Goal: Transaction & Acquisition: Purchase product/service

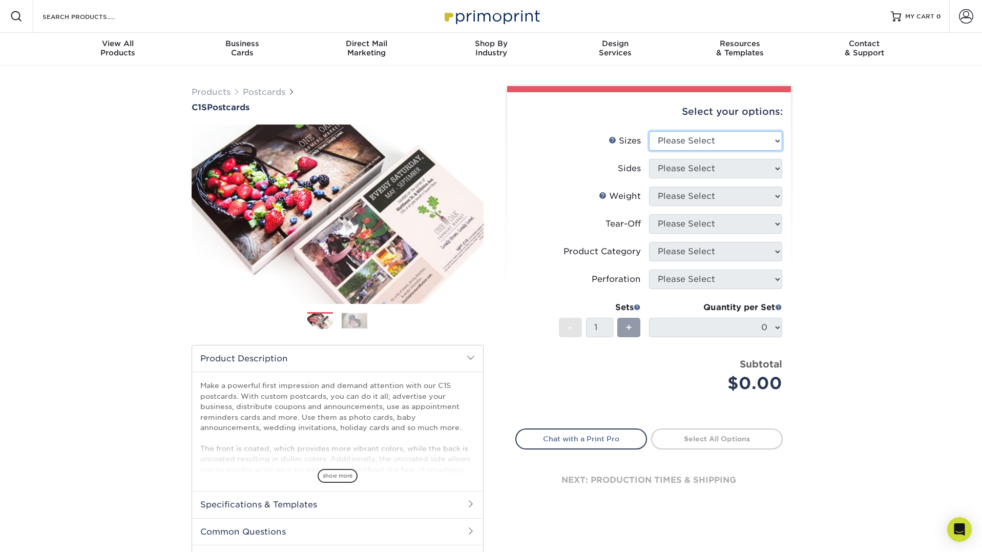
click at [744, 139] on select "Please Select 2" x 6" 2" x 8" 2.12" x 5.5" 2.75" x 4.25" 2.75" x 8.5" 3" x 3" 3…" at bounding box center [715, 140] width 133 height 19
select select "4.00x6.00"
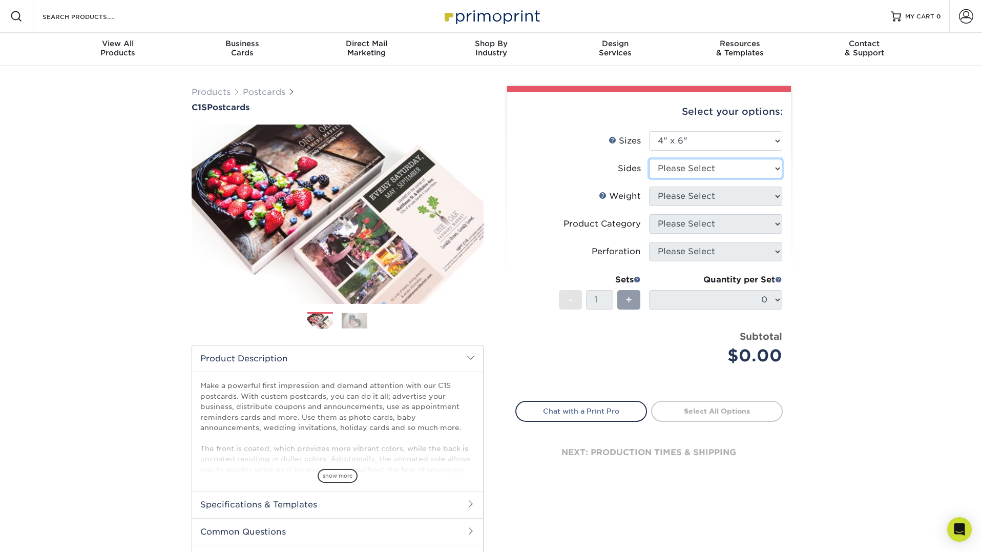
click at [711, 172] on select "Please Select Print Both Sides Print Front Only" at bounding box center [715, 168] width 133 height 19
click at [711, 170] on select "Please Select Print Both Sides Print Front Only" at bounding box center [715, 168] width 133 height 19
select select "13abbda7-1d64-4f25-8bb2-c179b224825d"
click at [706, 196] on select "Please Select 18PT C1S" at bounding box center [715, 195] width 133 height 19
select select "18PTC1S"
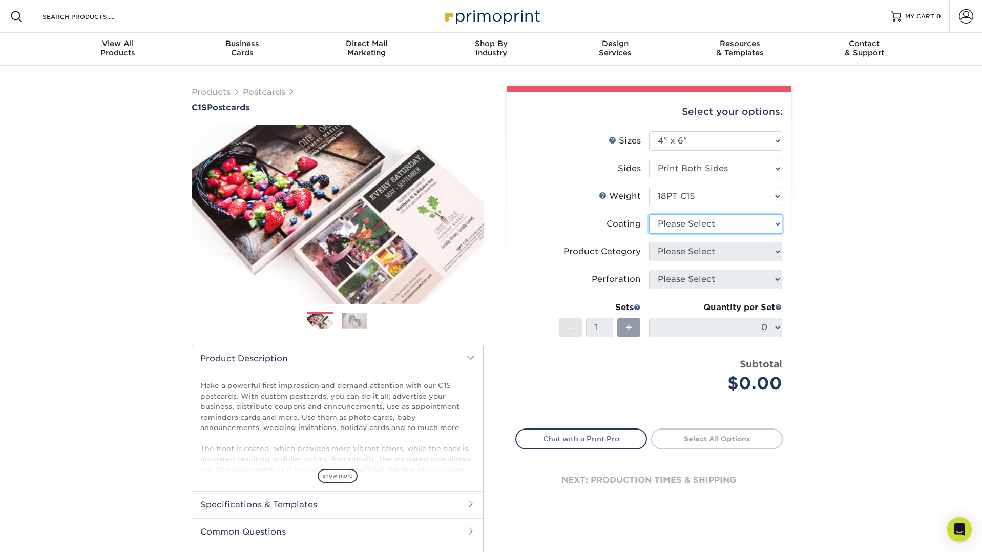
click at [702, 223] on select at bounding box center [715, 223] width 133 height 19
select select "3e7618de-abca-4bda-9f97-8b9129e913d8"
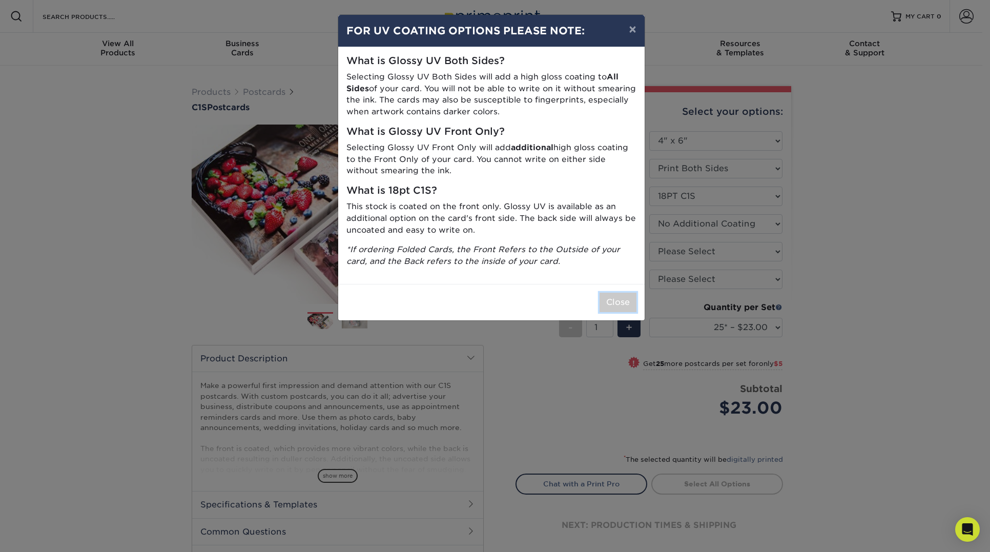
click at [622, 310] on button "Close" at bounding box center [617, 302] width 37 height 19
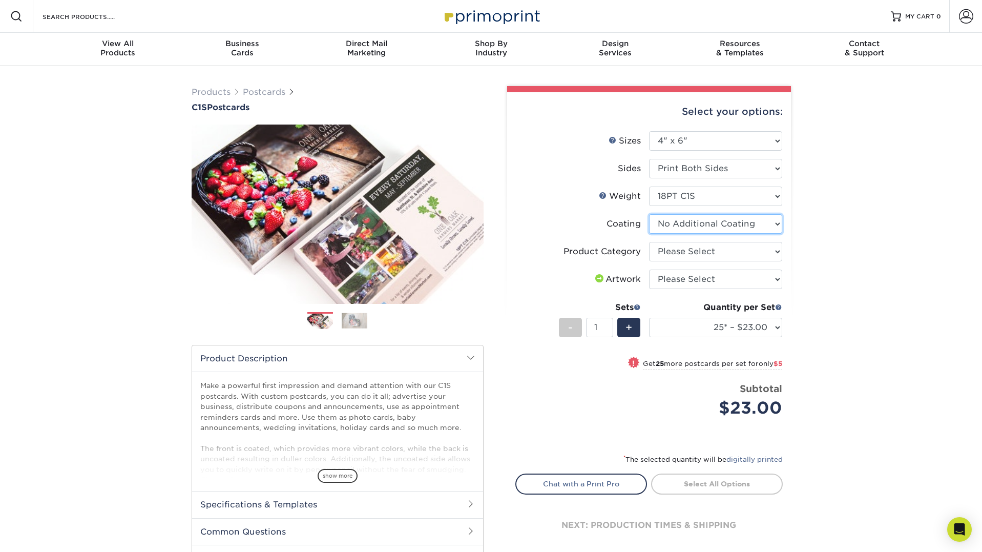
click at [703, 224] on select at bounding box center [715, 223] width 133 height 19
click at [695, 250] on select "Please Select Postcards" at bounding box center [715, 251] width 133 height 19
select select "9b7272e0-d6c8-4c3c-8e97-d3a1bcdab858"
click at [692, 279] on select "Please Select I will upload files I need a design - $150" at bounding box center [715, 278] width 133 height 19
select select "upload"
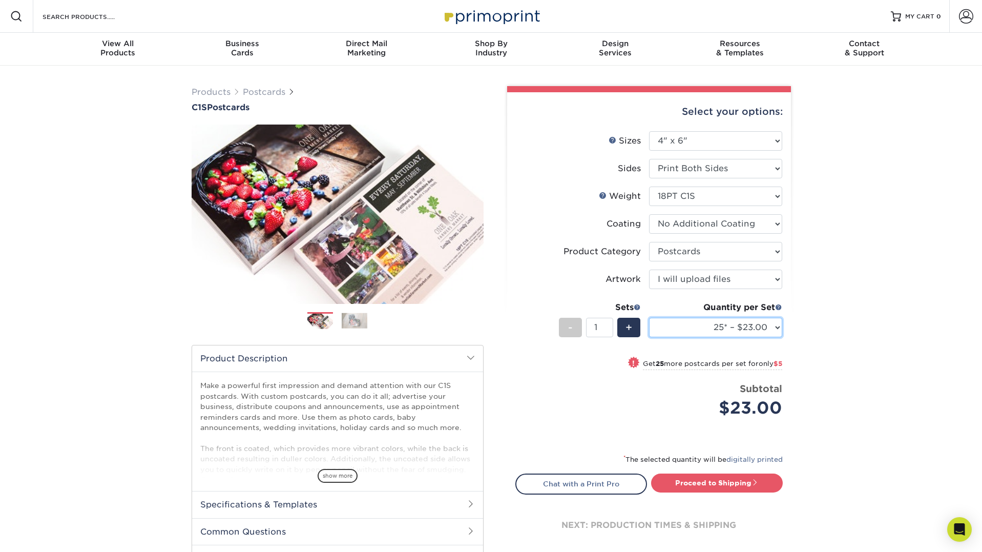
click at [736, 329] on select "25* – $23.00 50* – $28.00 75* – $34.00 100* – $37.00 250* – $67.00 500 – $91.00…" at bounding box center [715, 327] width 133 height 19
select select "50* – $28.00"
